Goal: Find specific page/section: Find specific page/section

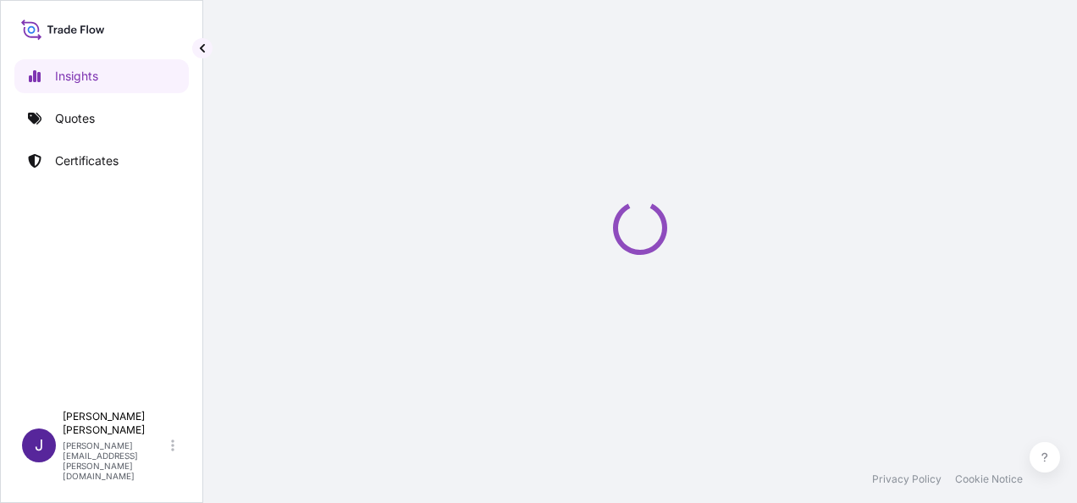
select select "2025"
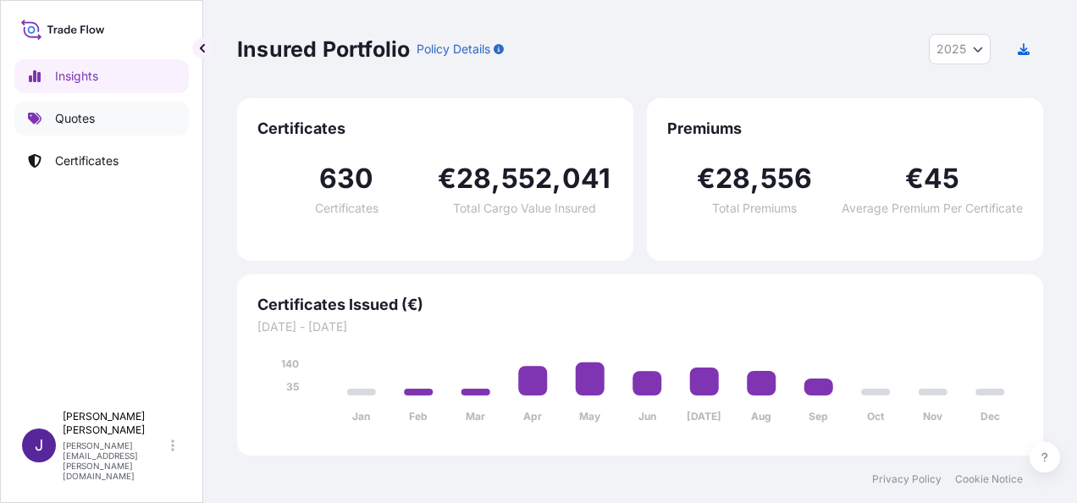
click at [73, 124] on p "Quotes" at bounding box center [75, 118] width 40 height 17
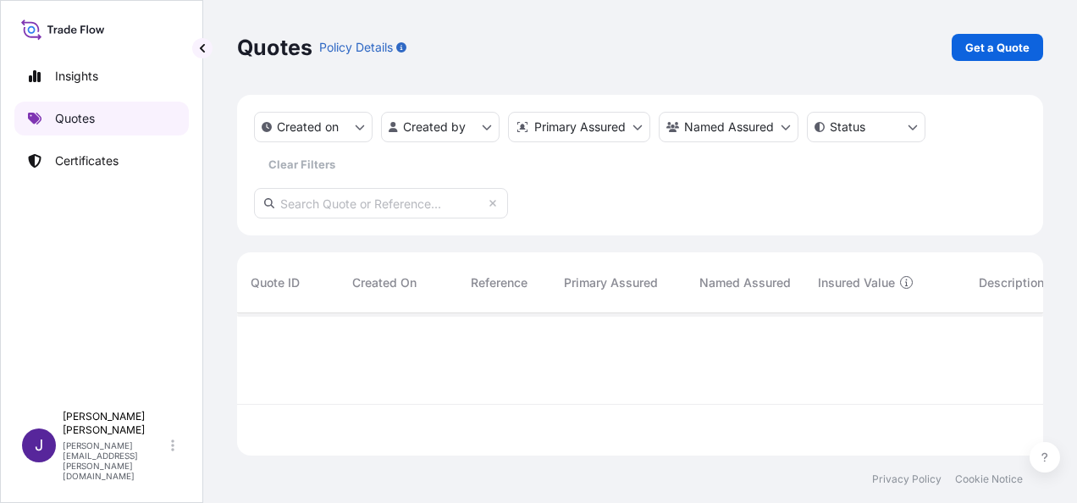
scroll to position [190, 792]
